Goal: Task Accomplishment & Management: Manage account settings

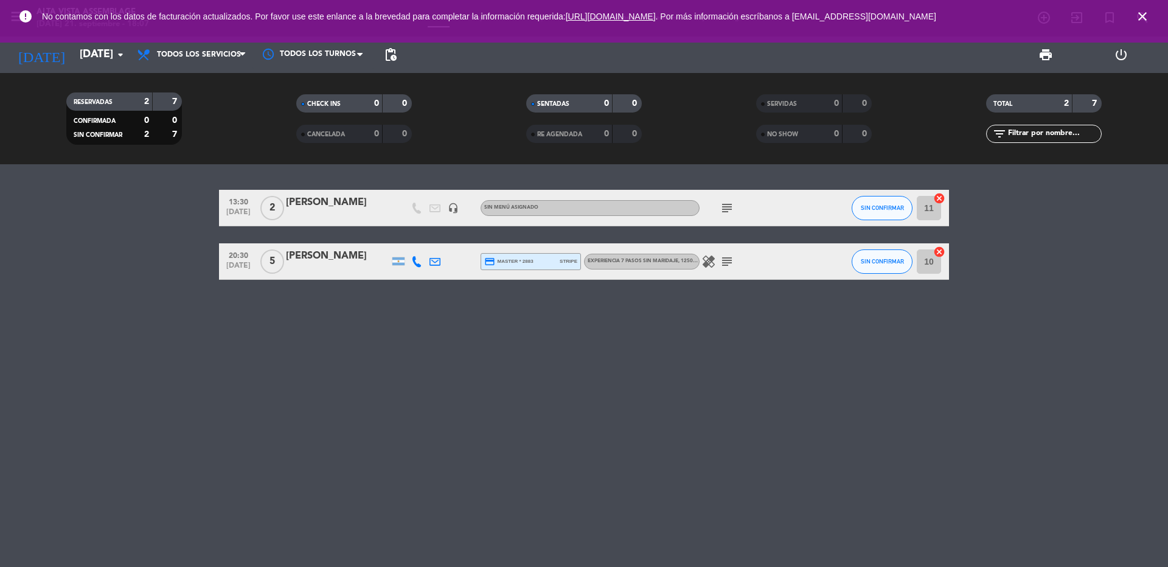
click at [1145, 15] on icon "close" at bounding box center [1143, 16] width 15 height 15
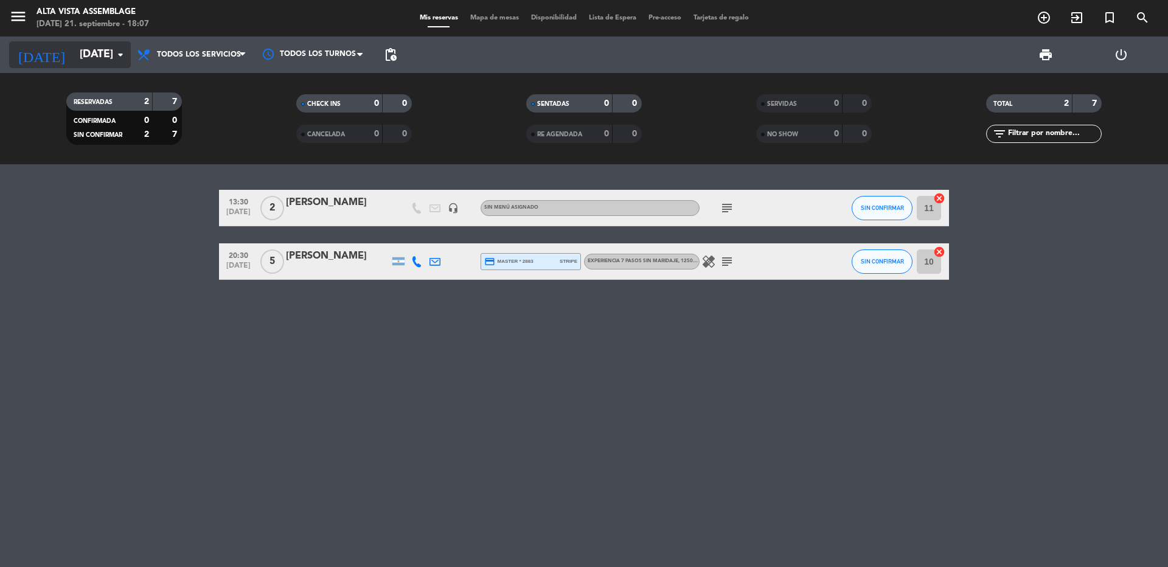
click at [118, 55] on icon "arrow_drop_down" at bounding box center [120, 54] width 15 height 15
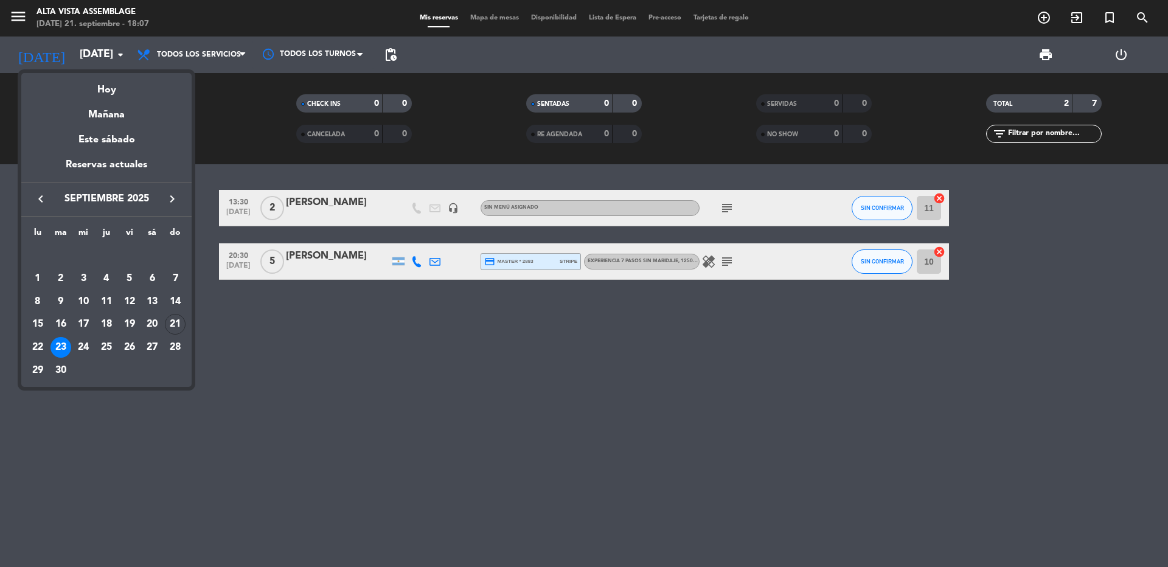
click at [12, 15] on div at bounding box center [584, 283] width 1168 height 567
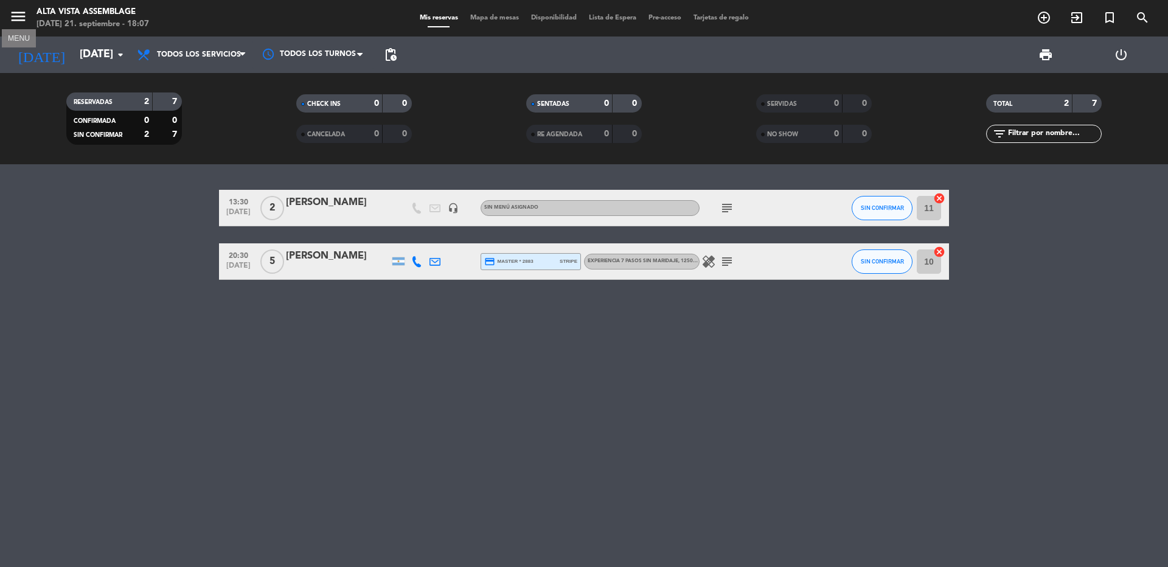
click at [12, 15] on icon "menu" at bounding box center [18, 16] width 18 height 18
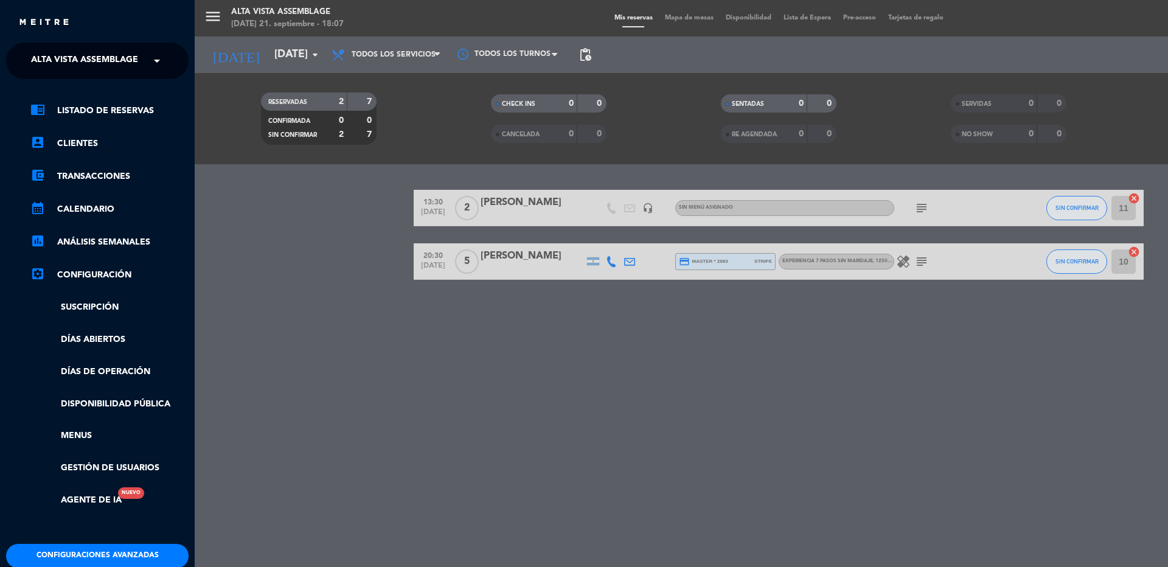
click at [56, 60] on span "Alta Vista Assemblage" at bounding box center [84, 61] width 107 height 26
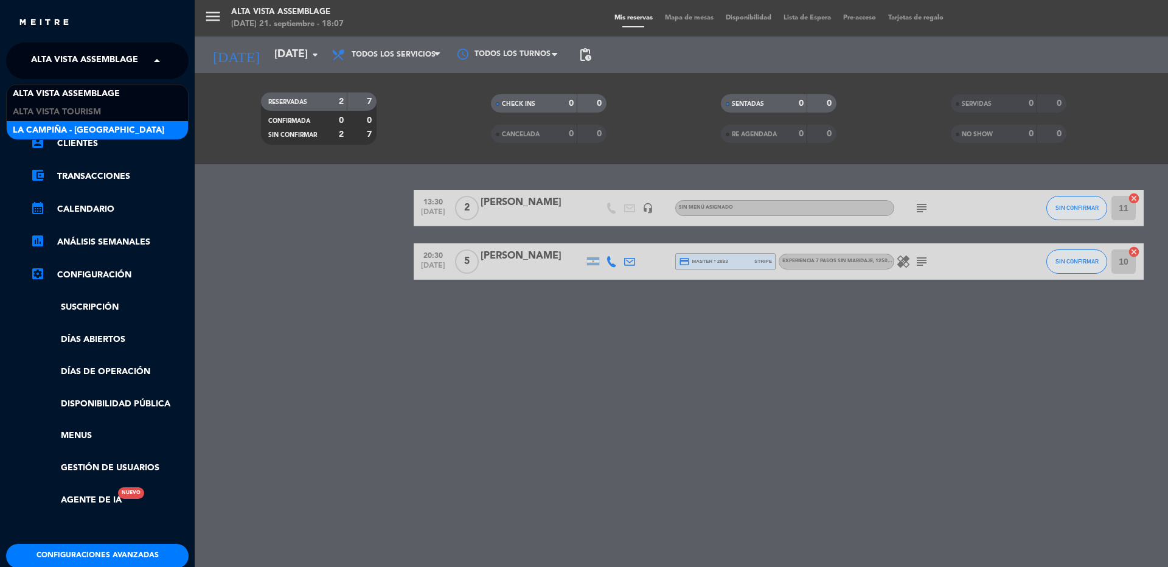
click at [65, 128] on span "La Campiña - [GEOGRAPHIC_DATA]" at bounding box center [89, 131] width 152 height 14
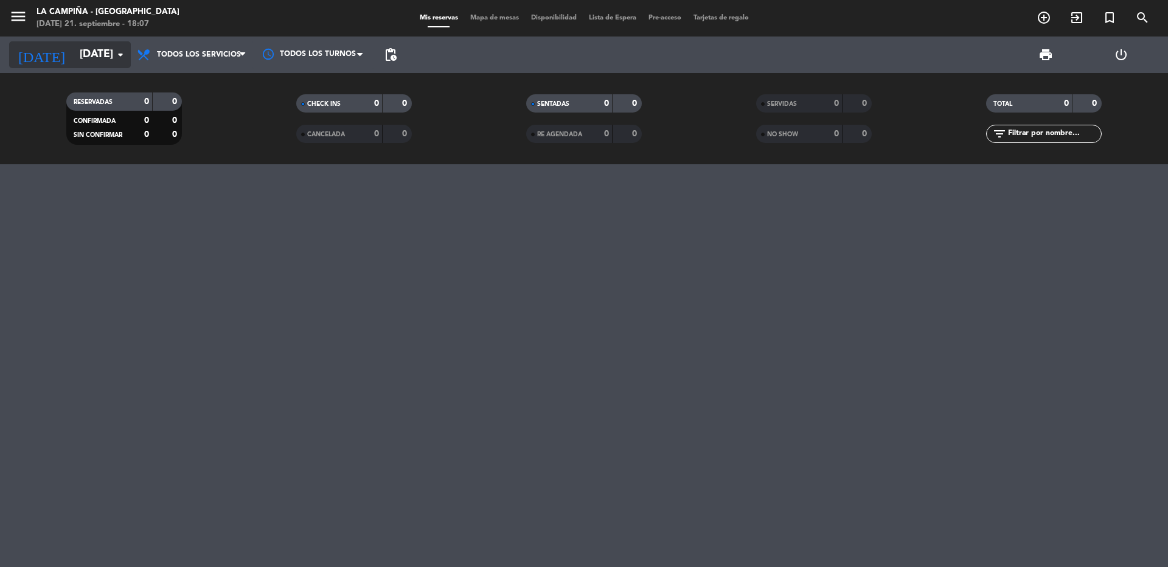
click at [115, 54] on icon "arrow_drop_down" at bounding box center [120, 54] width 15 height 15
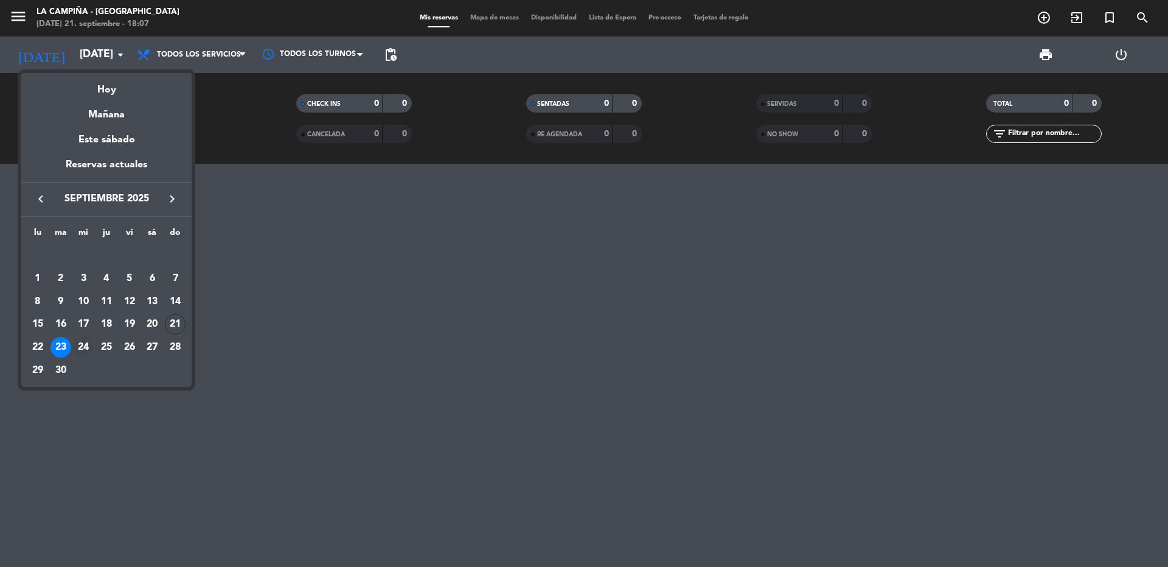
click at [85, 343] on div "24" at bounding box center [83, 347] width 21 height 21
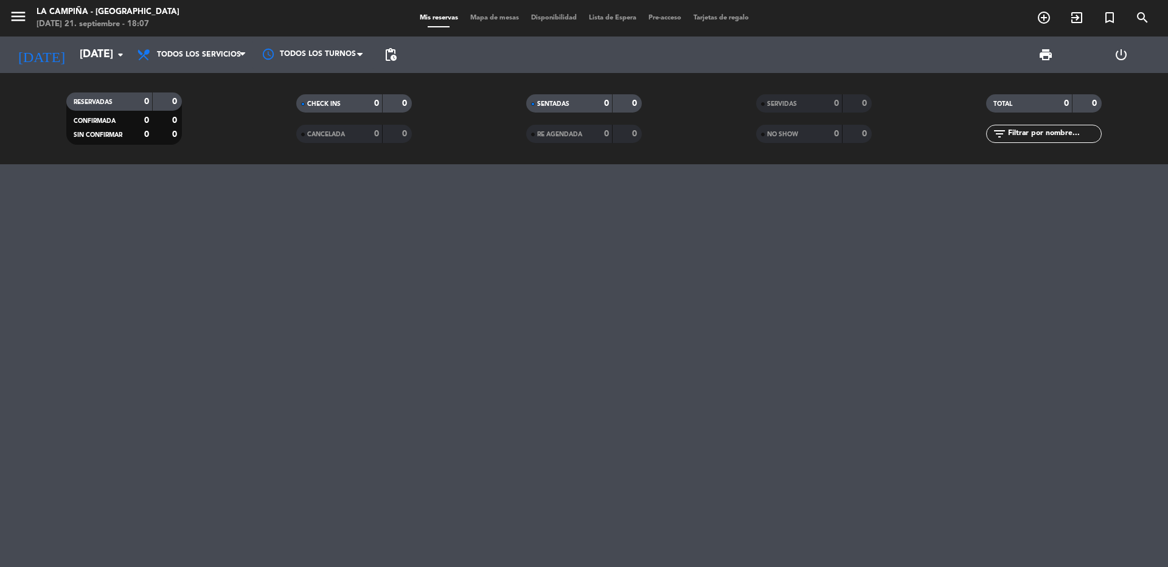
type input "[DATE]"
click at [14, 15] on icon "menu" at bounding box center [18, 16] width 18 height 18
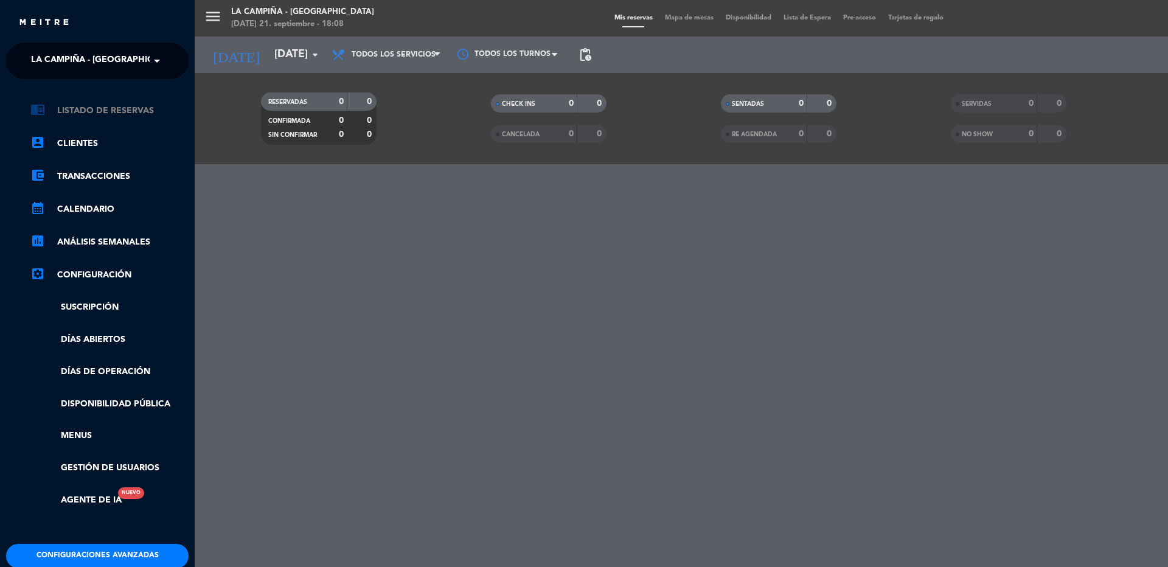
click at [99, 110] on link "chrome_reader_mode Listado de Reservas" at bounding box center [109, 110] width 158 height 15
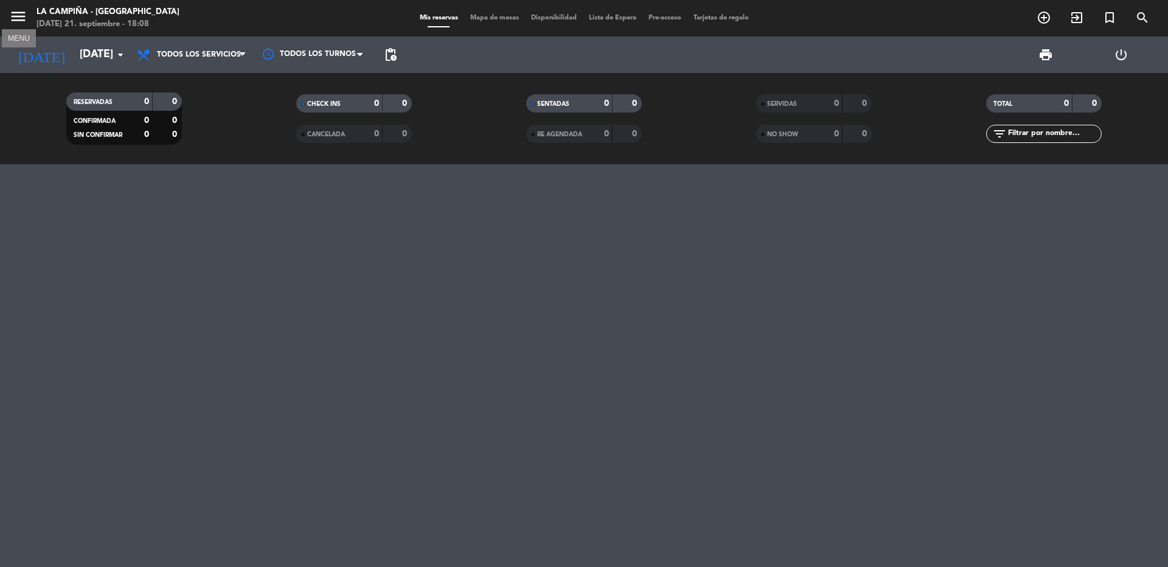
click at [17, 23] on icon "menu" at bounding box center [18, 16] width 18 height 18
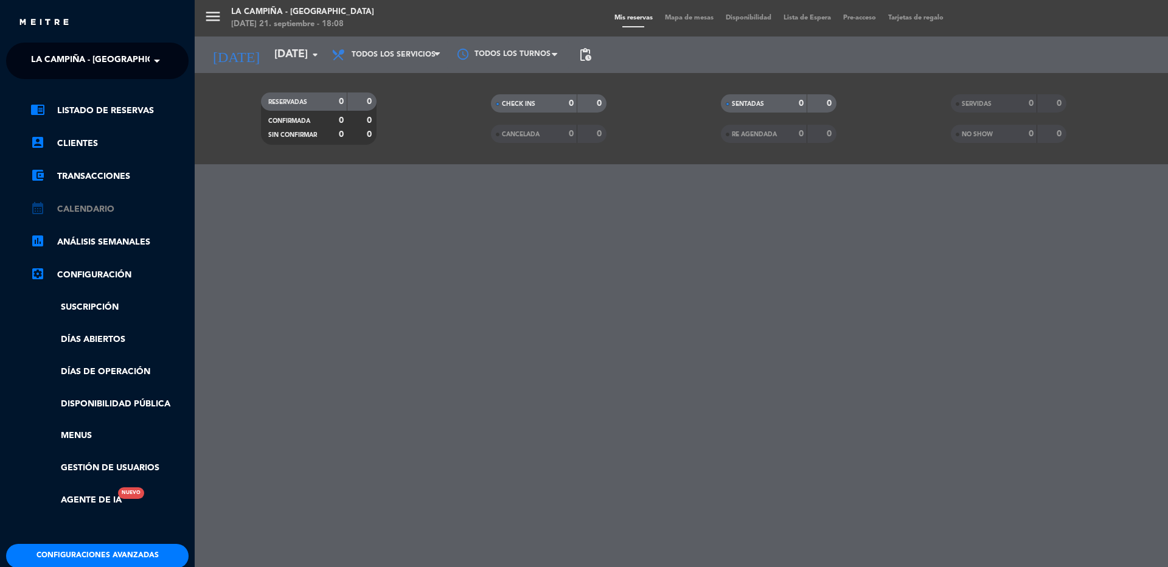
click at [68, 209] on link "calendar_month Calendario" at bounding box center [109, 209] width 158 height 15
